Goal: Information Seeking & Learning: Understand process/instructions

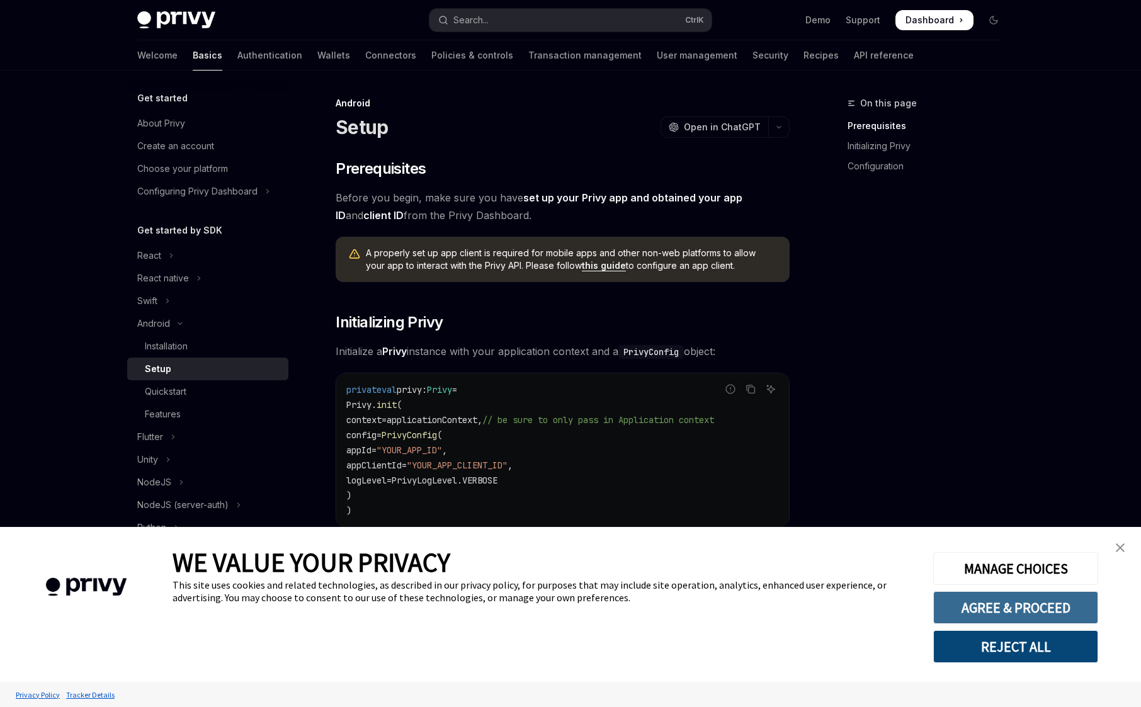
drag, startPoint x: 1036, startPoint y: 642, endPoint x: 983, endPoint y: 613, distance: 59.7
click at [1035, 641] on button "REJECT ALL" at bounding box center [1015, 646] width 165 height 33
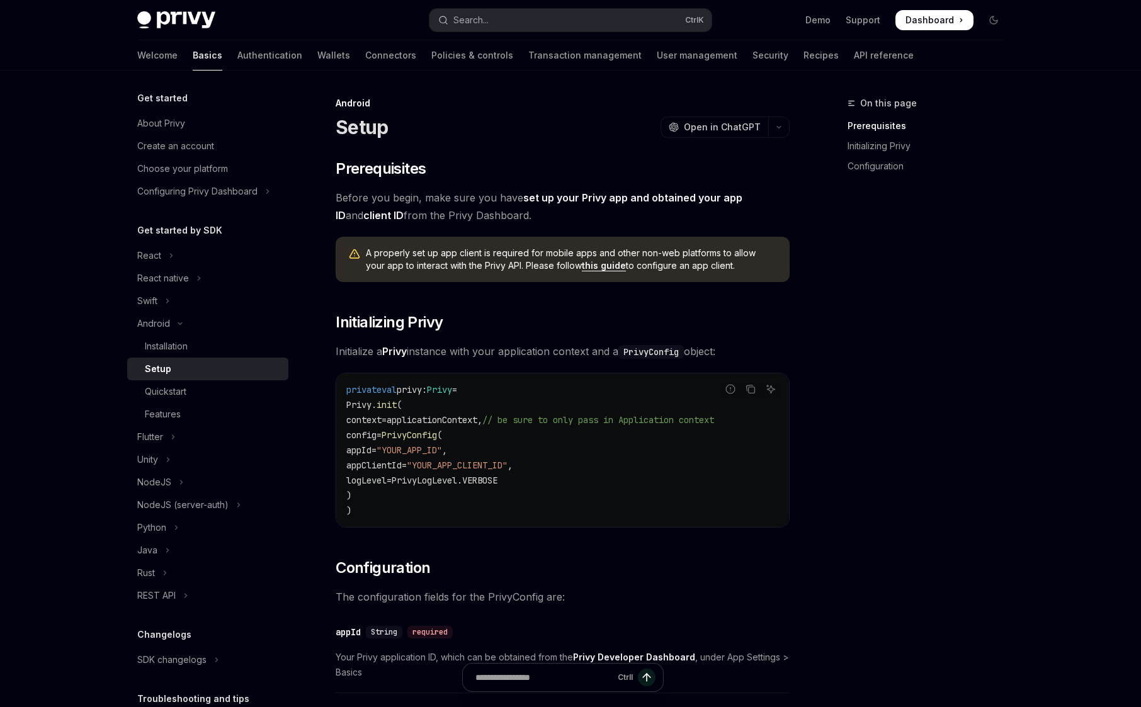
click at [181, 23] on img at bounding box center [176, 20] width 78 height 18
type textarea "*"
